Goal: Transaction & Acquisition: Purchase product/service

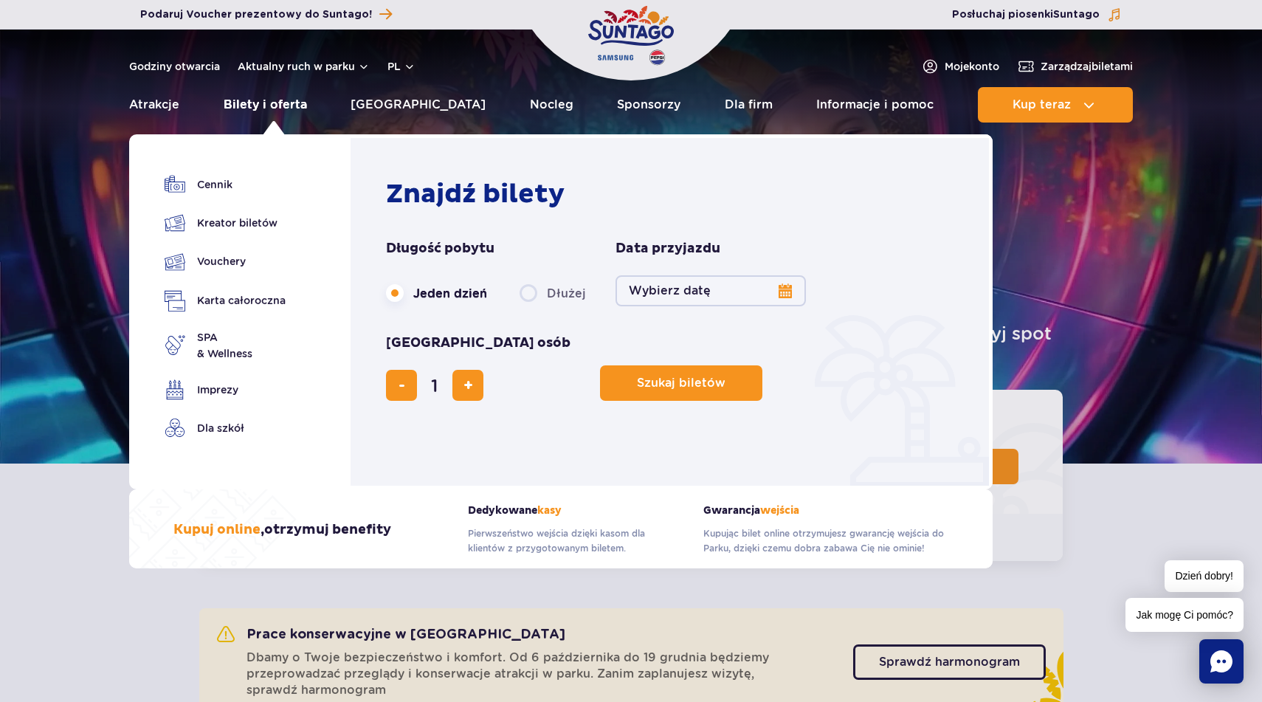
click at [276, 104] on link "Bilety i oferta" at bounding box center [265, 104] width 83 height 35
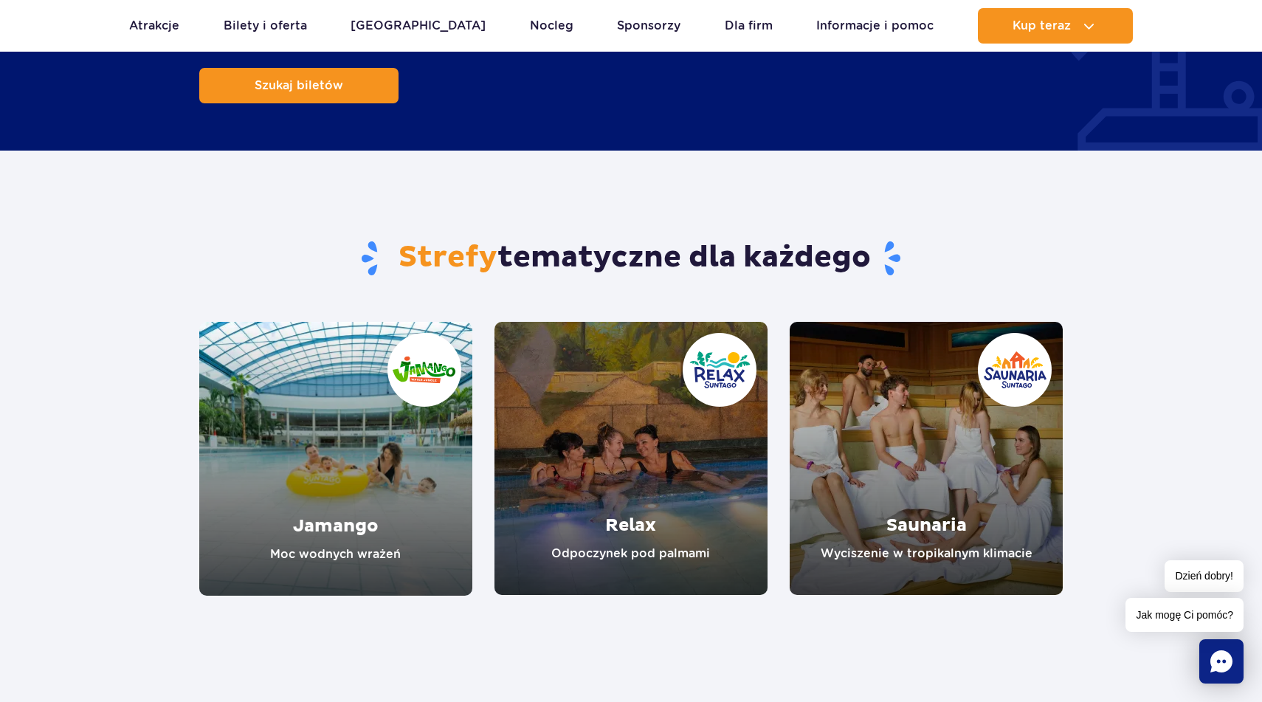
scroll to position [1174, 0]
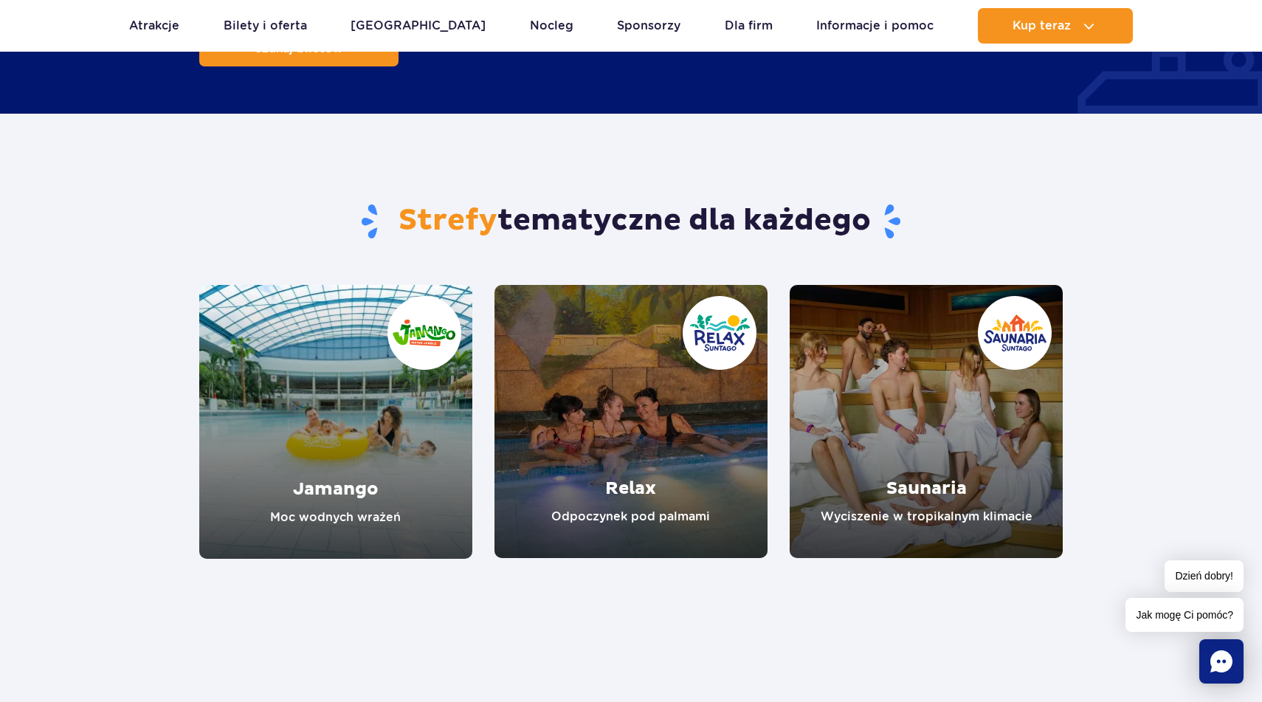
click at [349, 338] on link "Jamango" at bounding box center [335, 422] width 273 height 274
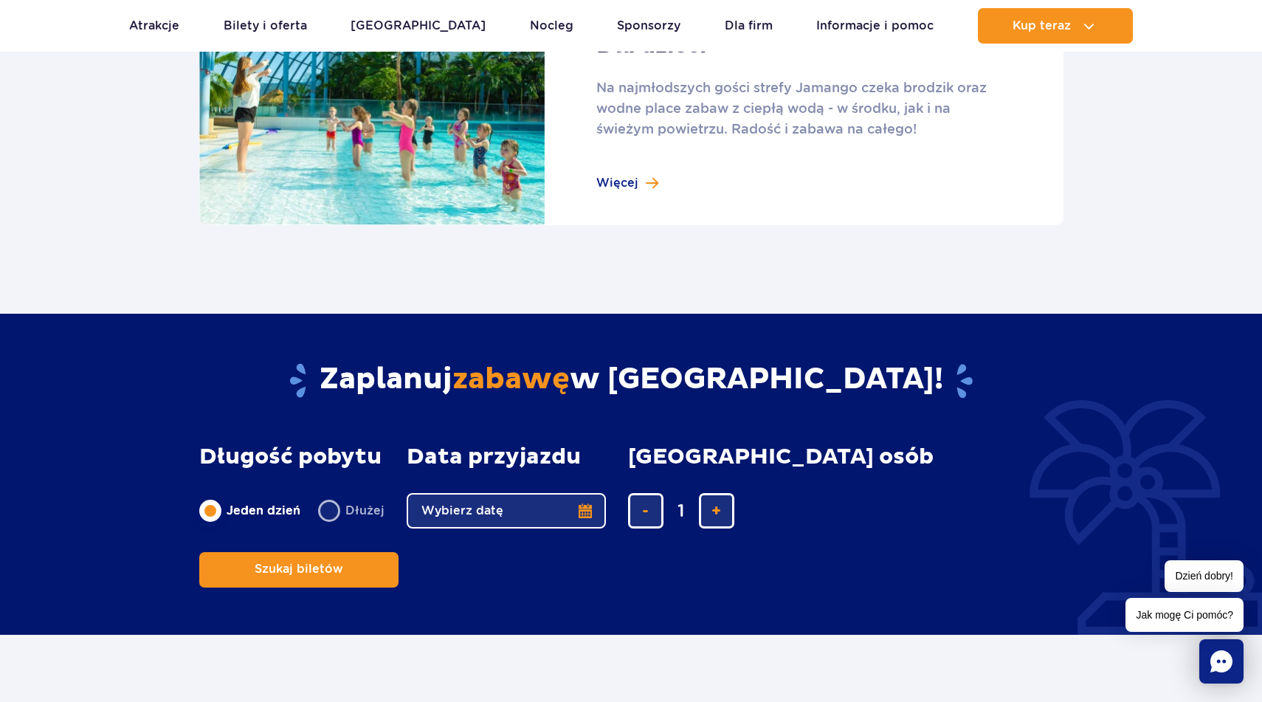
scroll to position [2312, 0]
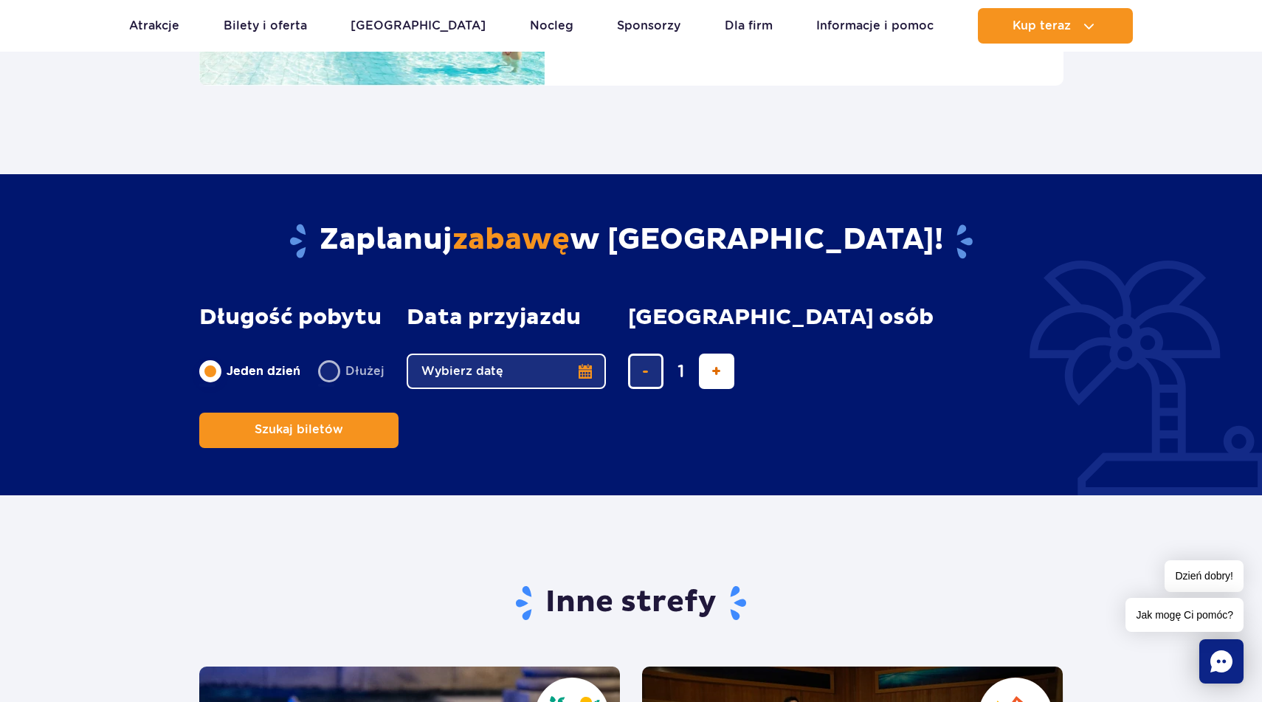
click at [704, 365] on button "dodaj bilet" at bounding box center [716, 371] width 35 height 35
type input "2"
click at [582, 371] on button "Wybierz datę" at bounding box center [506, 371] width 199 height 35
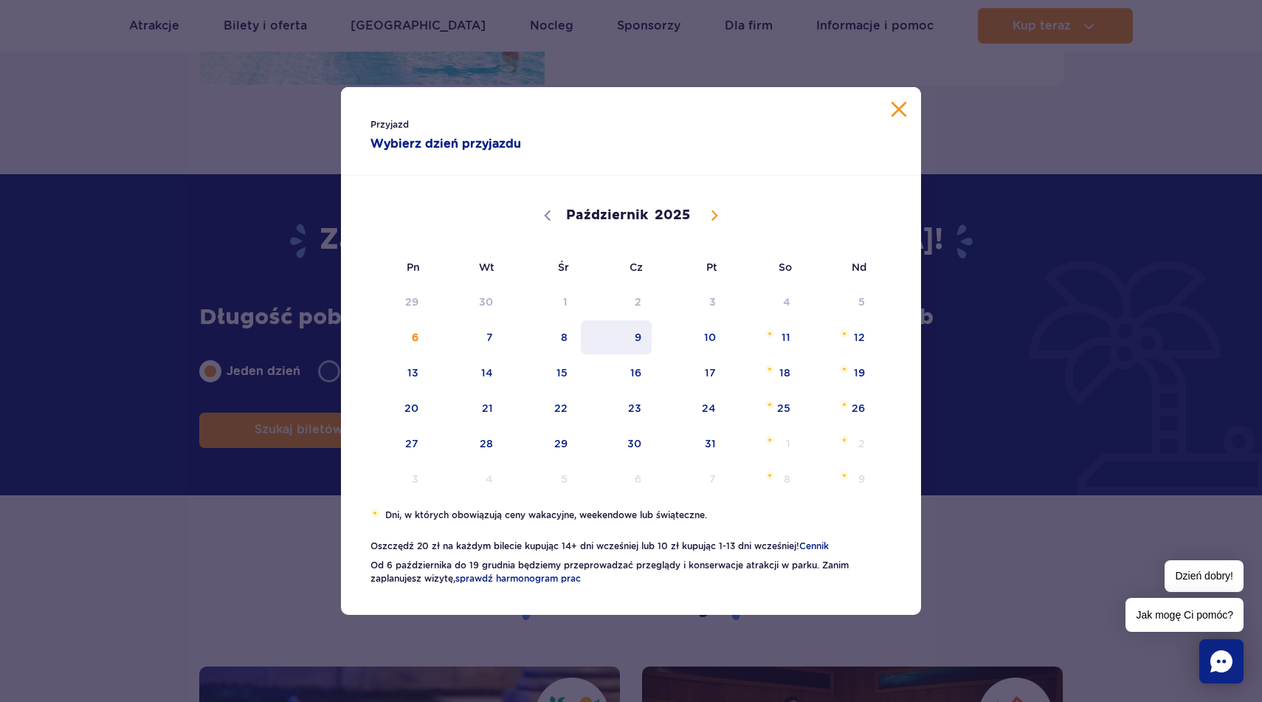
click at [638, 339] on span "9" at bounding box center [616, 337] width 75 height 34
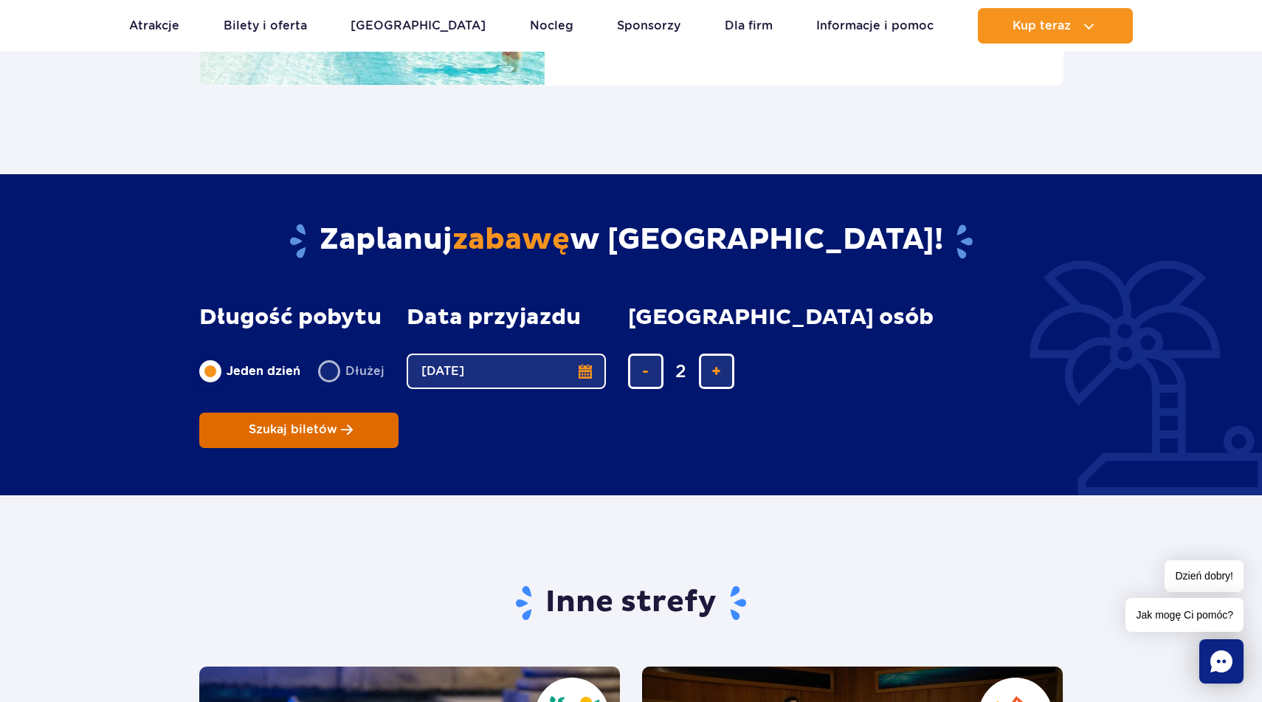
click at [337, 423] on span "Szukaj biletów" at bounding box center [293, 429] width 89 height 13
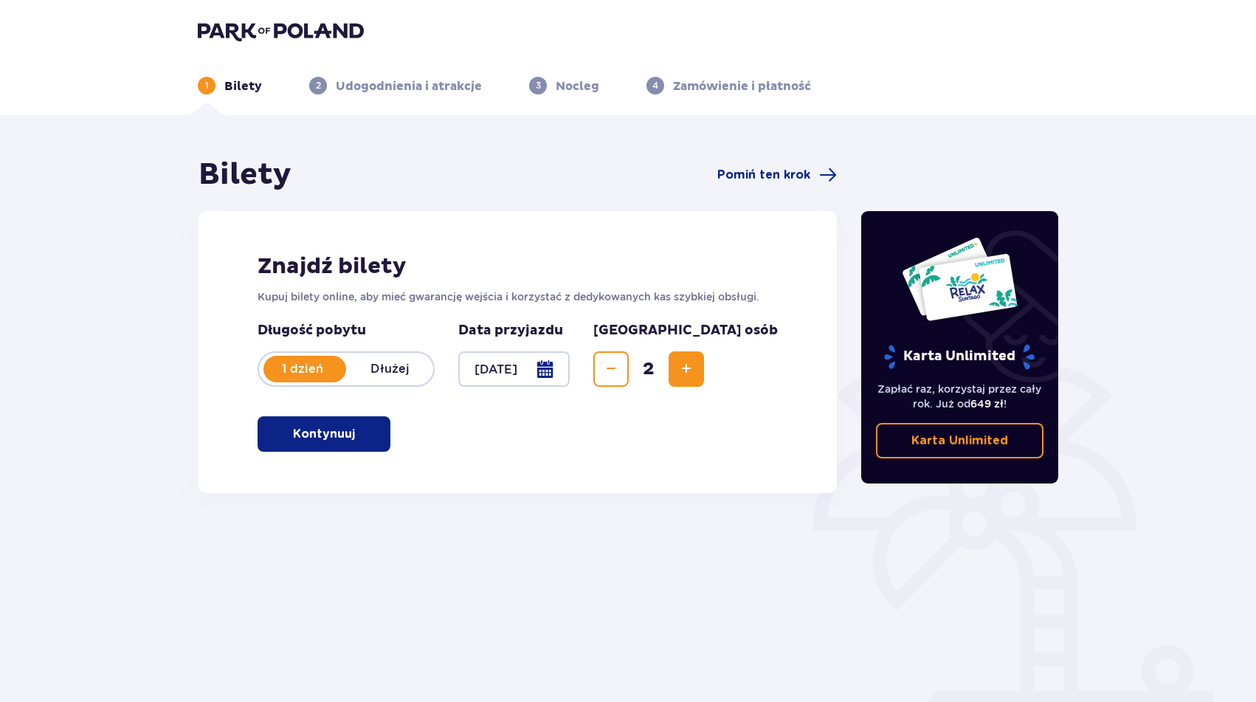
click at [338, 445] on button "Kontynuuj" at bounding box center [324, 433] width 133 height 35
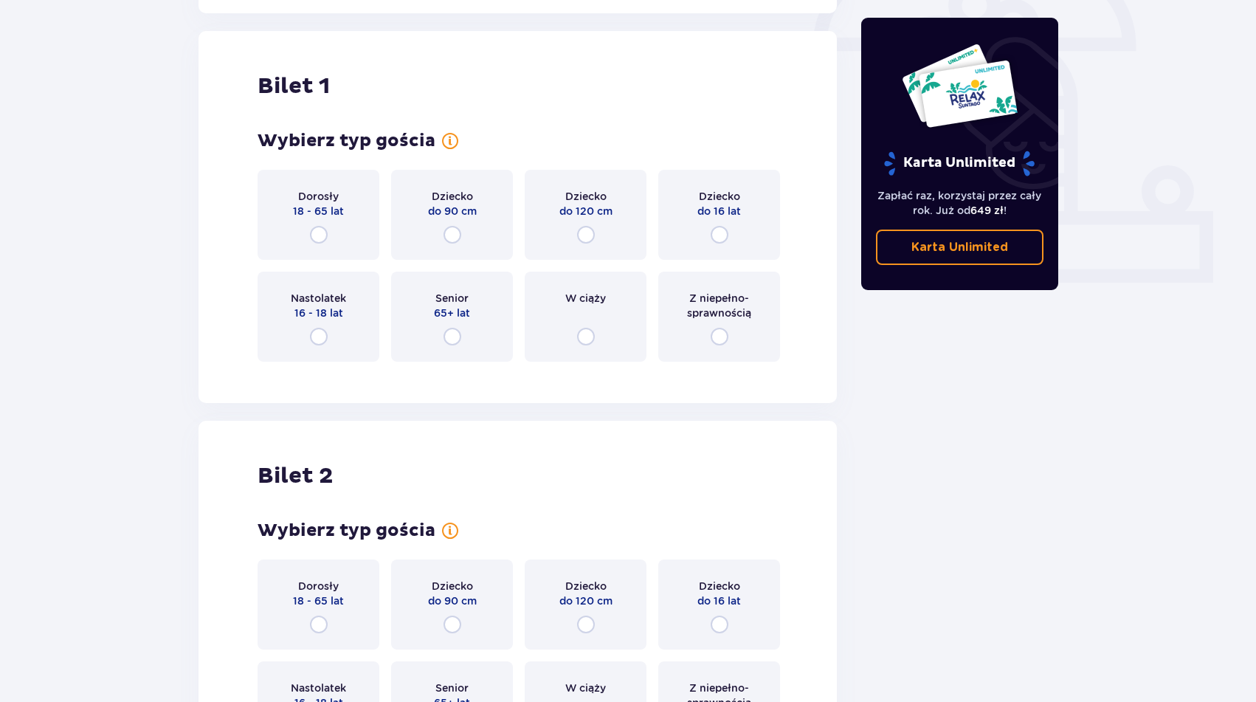
scroll to position [493, 0]
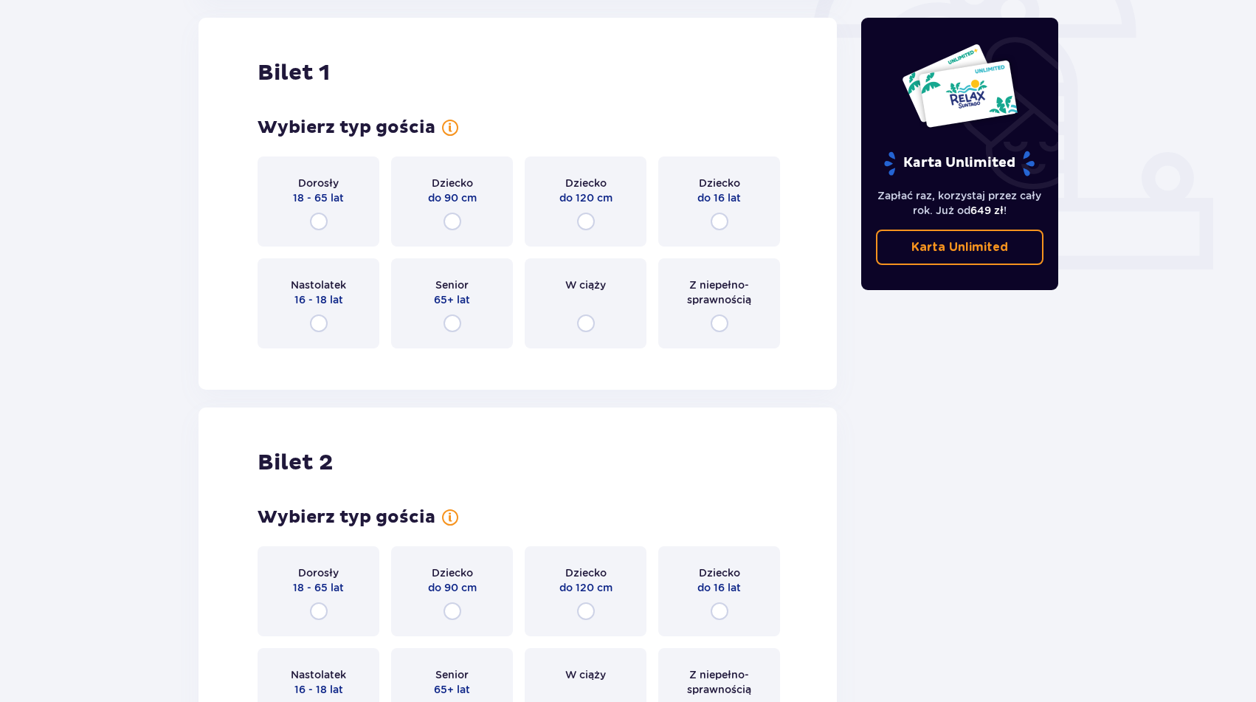
click at [319, 216] on input "radio" at bounding box center [319, 222] width 18 height 18
radio input "true"
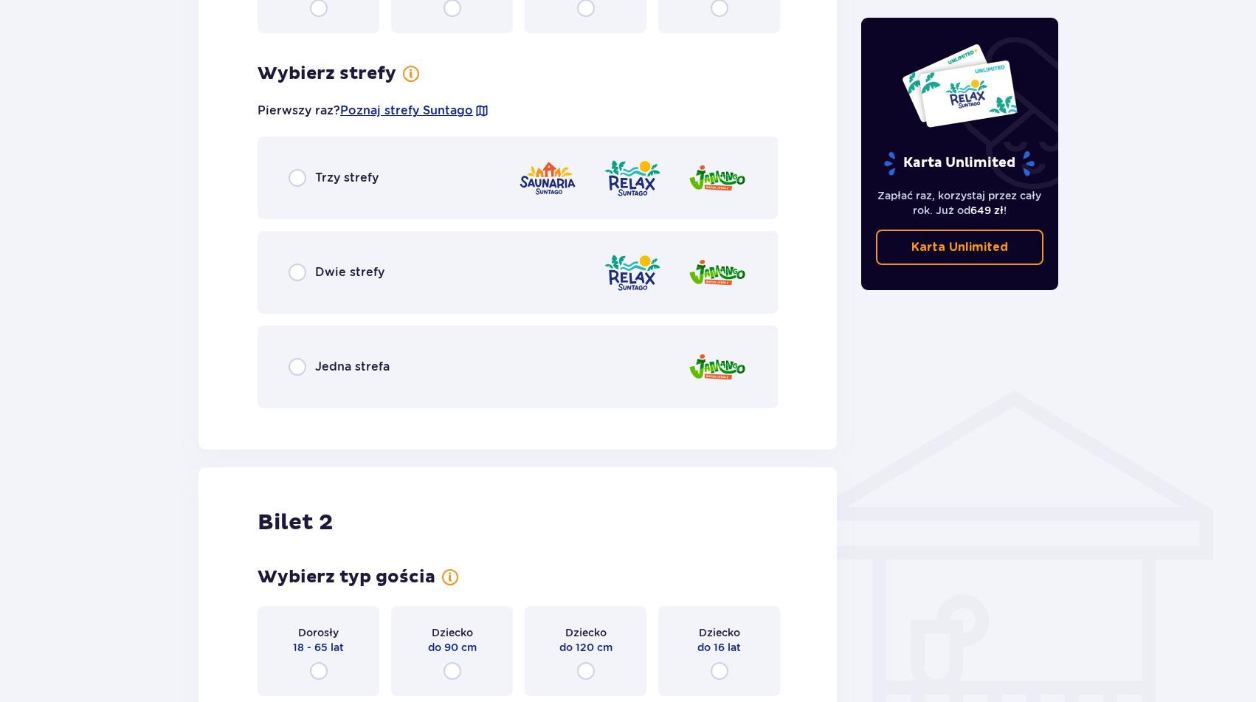
scroll to position [853, 0]
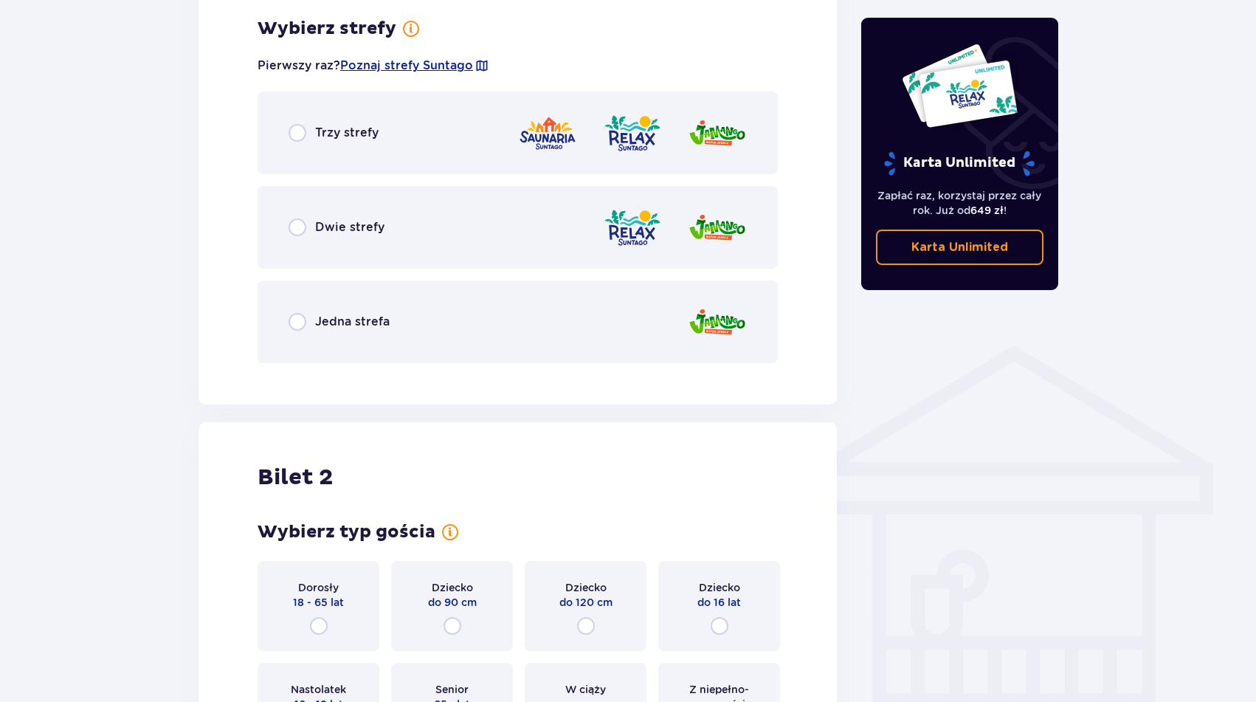
click at [294, 323] on input "radio" at bounding box center [298, 322] width 18 height 18
radio input "true"
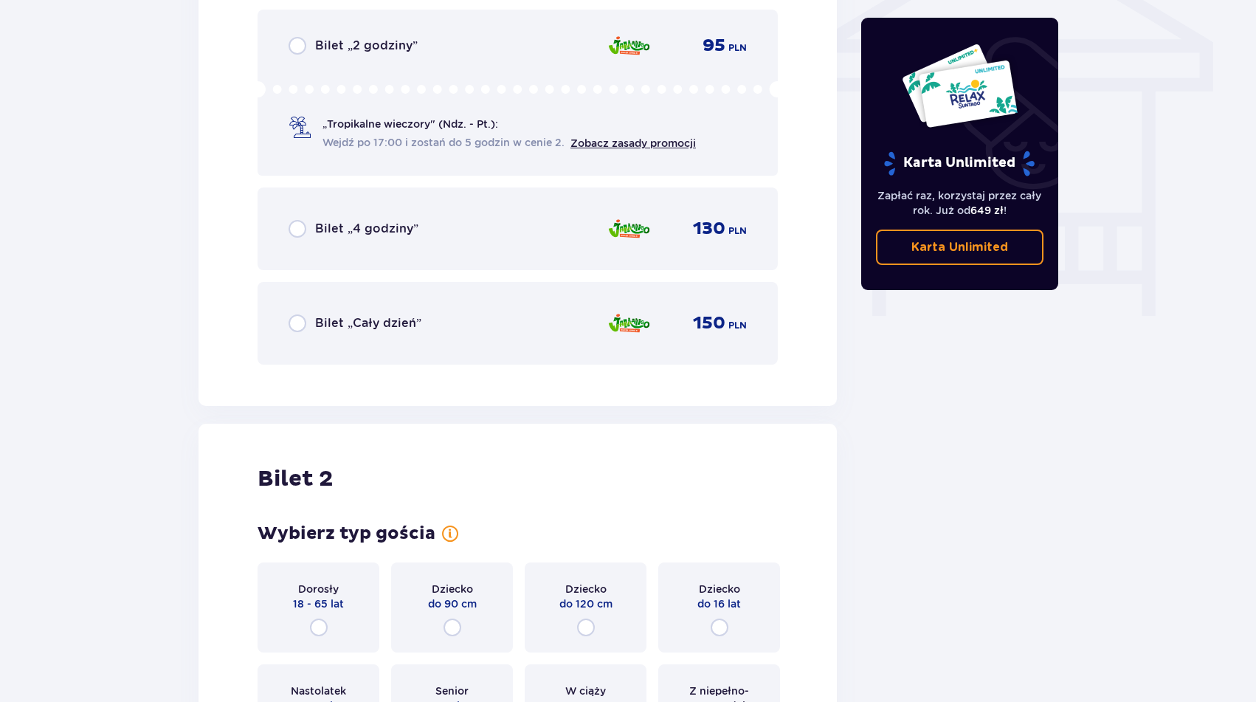
scroll to position [951, 0]
